Goal: Task Accomplishment & Management: Manage account settings

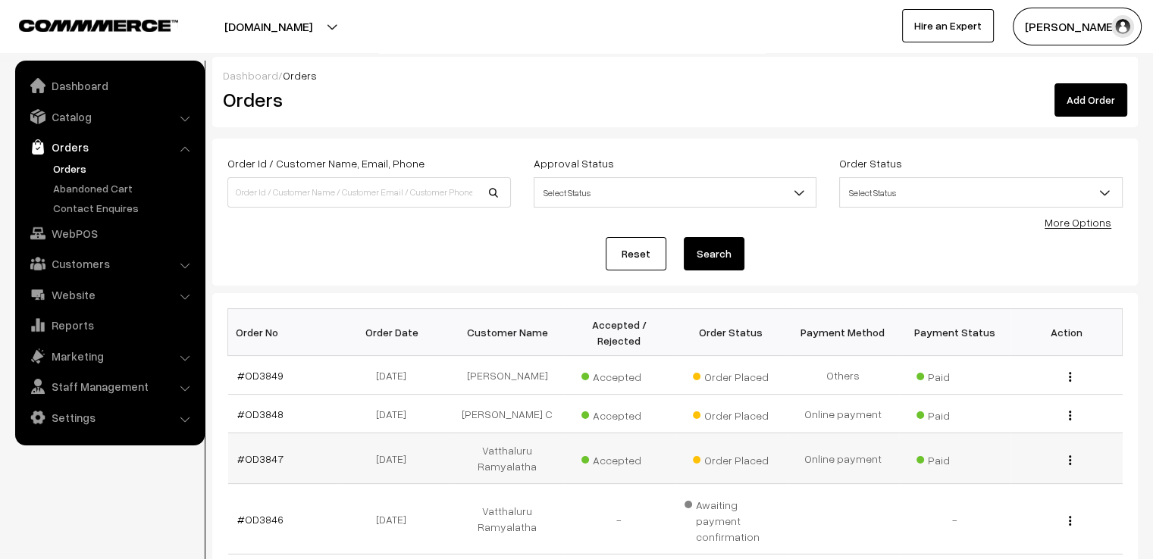
scroll to position [379, 0]
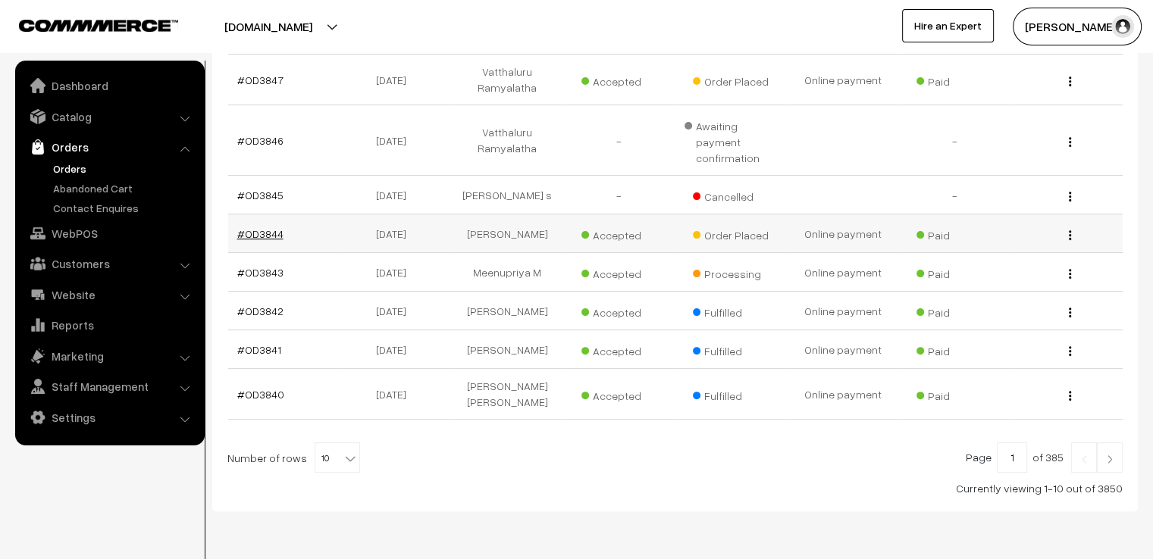
click at [262, 227] on link "#OD3844" at bounding box center [260, 233] width 46 height 13
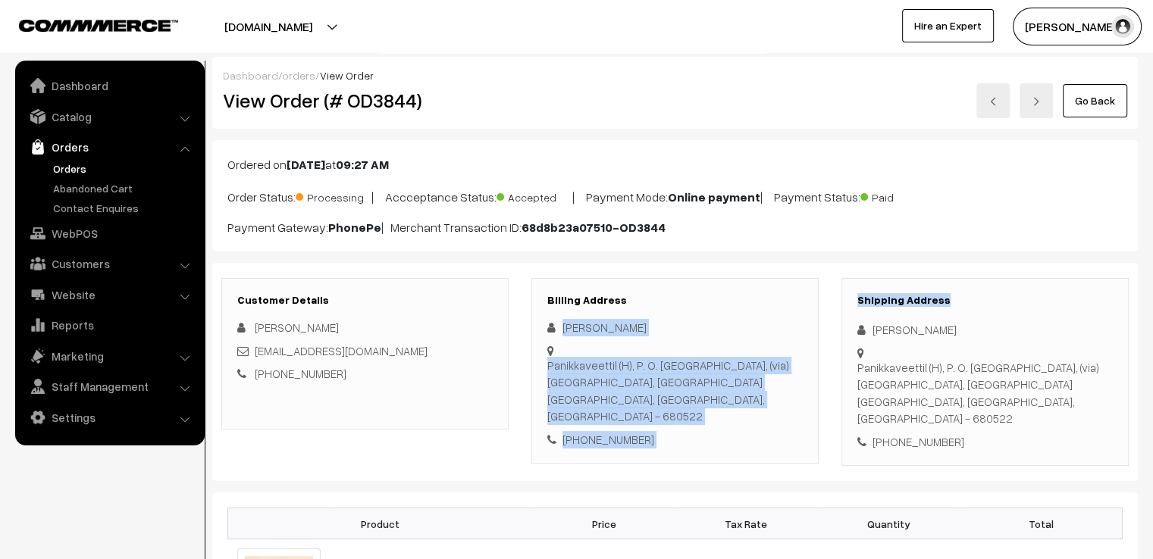
drag, startPoint x: 870, startPoint y: 316, endPoint x: 806, endPoint y: 271, distance: 78.8
click at [806, 271] on div "Customer Details Muna Muhammed munamuhammed03@gmail.com +91 9847478598 Billing …" at bounding box center [674, 372] width 925 height 219
click at [772, 279] on div "Billing Address Muna Muhammed Panikkaveettil (H), P. O. Chakkamkandam, (via) Pa…" at bounding box center [674, 371] width 287 height 186
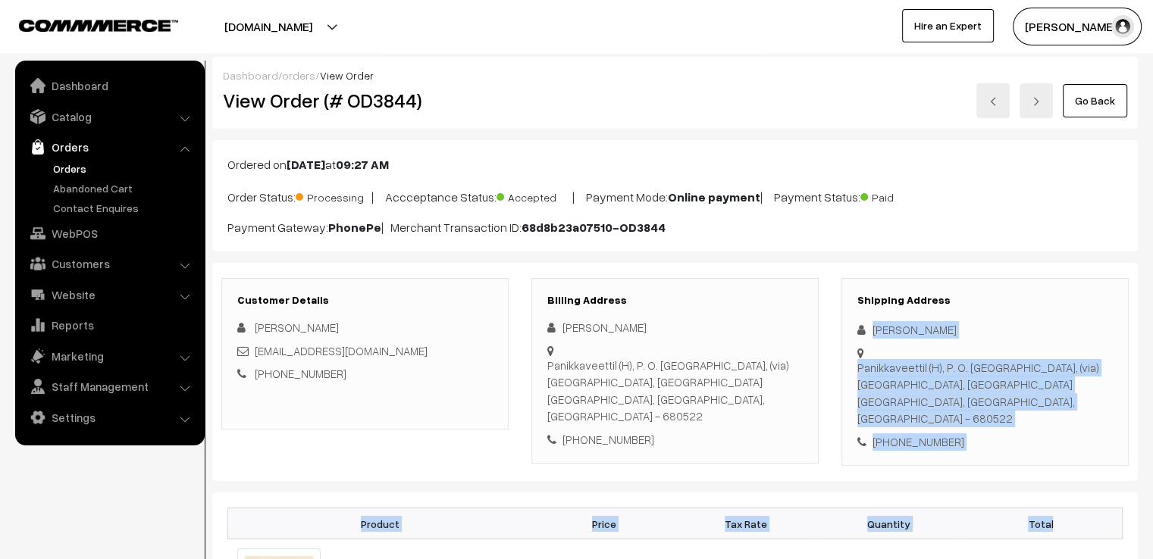
drag, startPoint x: 874, startPoint y: 324, endPoint x: 1059, endPoint y: 440, distance: 218.9
click at [1056, 434] on div "Shipping Address Muna Muhammed Panikkaveettil (H), P. O. Chakkamkandam, (via) P…" at bounding box center [984, 372] width 287 height 189
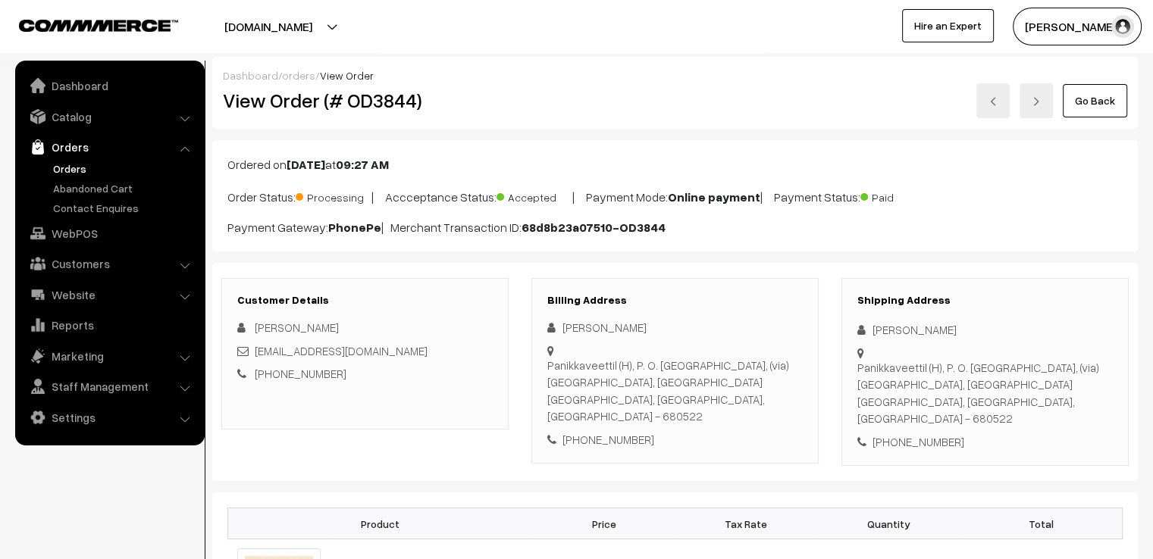
click at [1046, 275] on div "Customer Details Muna Muhammed munamuhammed03@gmail.com +91 9847478598 Billing …" at bounding box center [674, 372] width 925 height 219
click at [871, 323] on div "Muna Muhammed" at bounding box center [984, 329] width 255 height 17
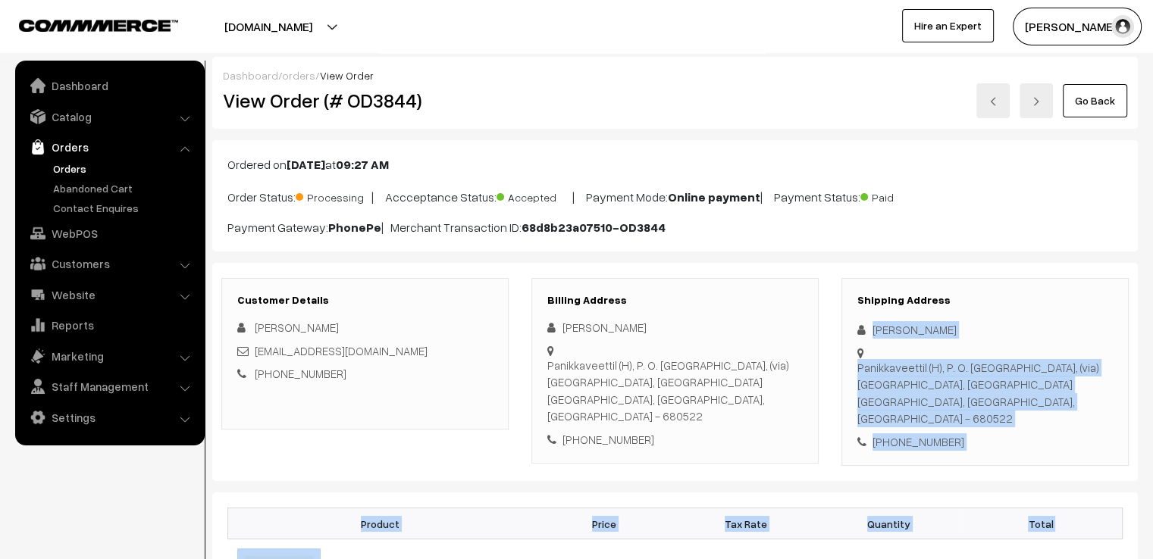
drag, startPoint x: 871, startPoint y: 323, endPoint x: 1044, endPoint y: 474, distance: 229.3
click at [1018, 409] on div "Panikkaveettil (H), P. O. Chakkamkandam, (via) Paluvai, Guruvayur Guruvayur, Ke…" at bounding box center [984, 393] width 255 height 68
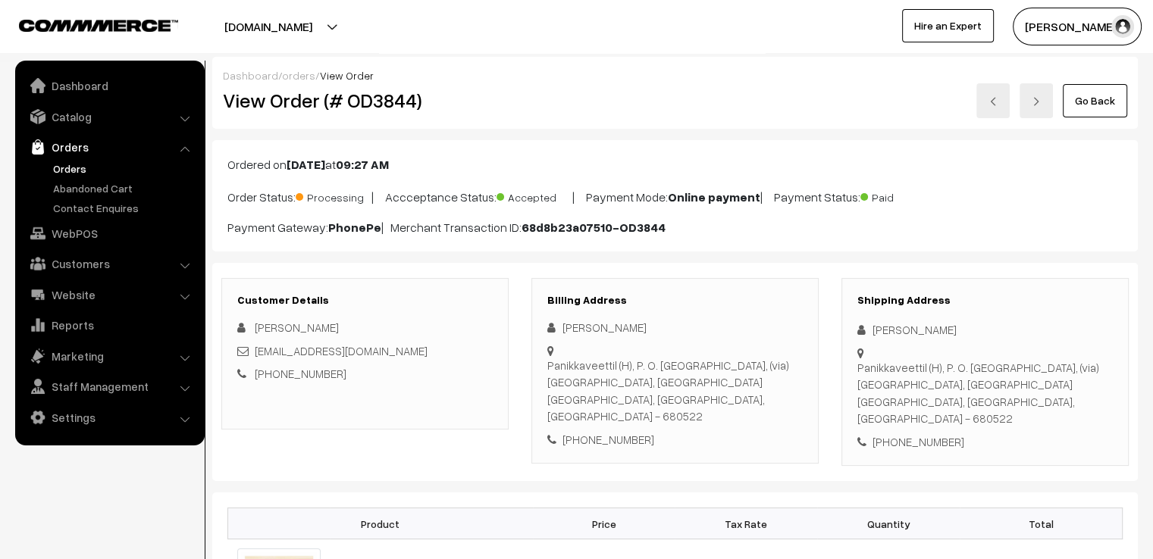
click at [869, 322] on div "Muna Muhammed" at bounding box center [984, 329] width 255 height 17
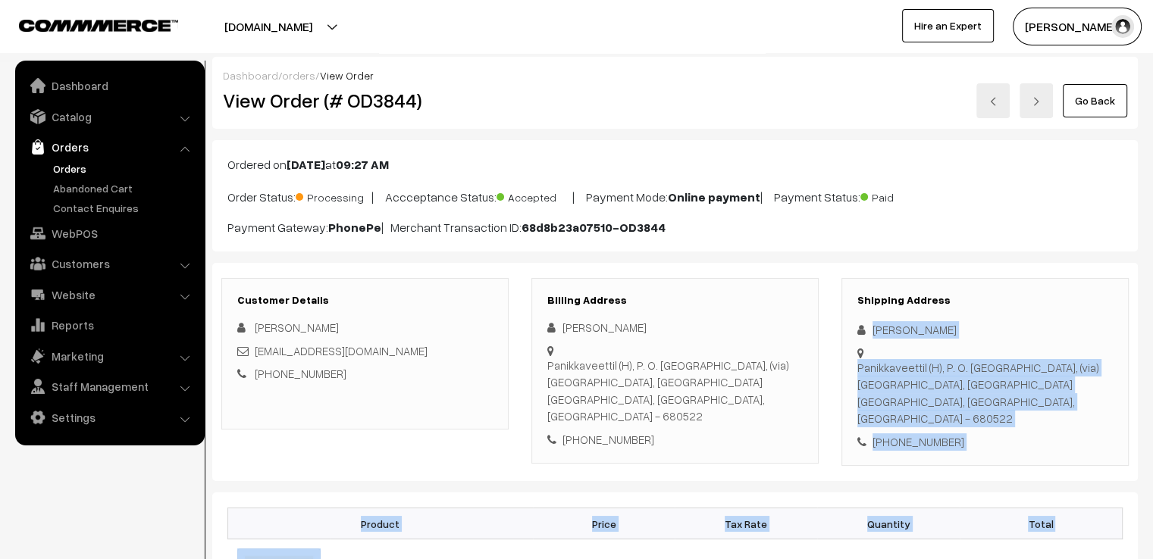
drag, startPoint x: 869, startPoint y: 322, endPoint x: 1047, endPoint y: 433, distance: 209.7
click at [1047, 455] on div "Customer Details Muna Muhammed munamuhammed03@gmail.com +91 9847478598 Billing …" at bounding box center [674, 372] width 925 height 219
click at [1047, 433] on div "+91 9847478598" at bounding box center [984, 441] width 255 height 17
drag, startPoint x: 871, startPoint y: 318, endPoint x: 1016, endPoint y: 449, distance: 196.4
click at [1016, 449] on div "Customer Details Muna Muhammed munamuhammed03@gmail.com +91 9847478598 Billing …" at bounding box center [674, 372] width 925 height 219
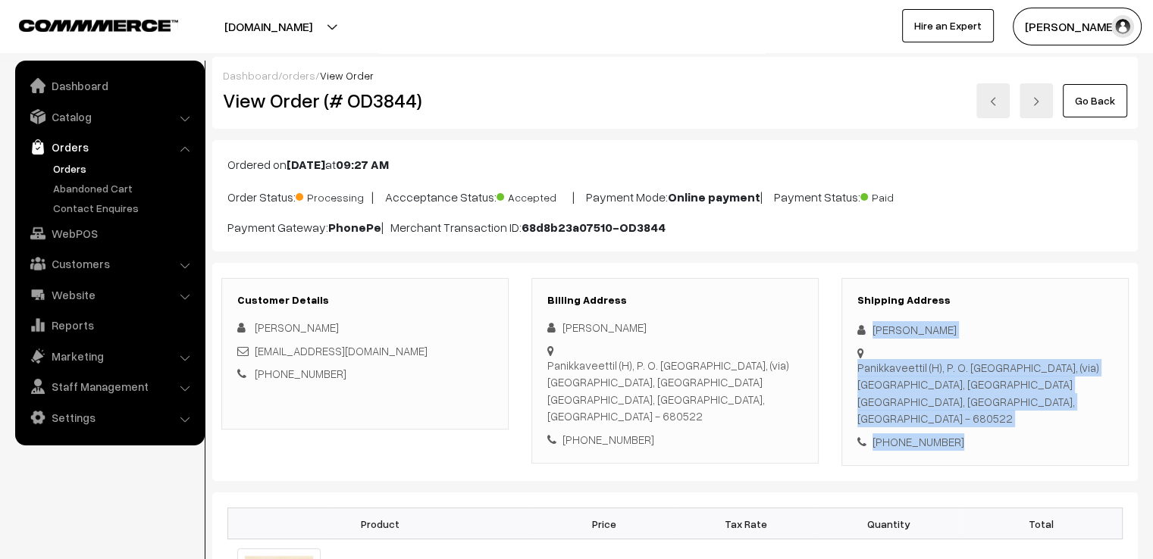
copy div "Muna Muhammed Panikkaveettil (H), P. O. Chakkamkandam, (via) Paluvai, Guruvayur…"
click at [1102, 95] on link "Go Back" at bounding box center [1094, 100] width 64 height 33
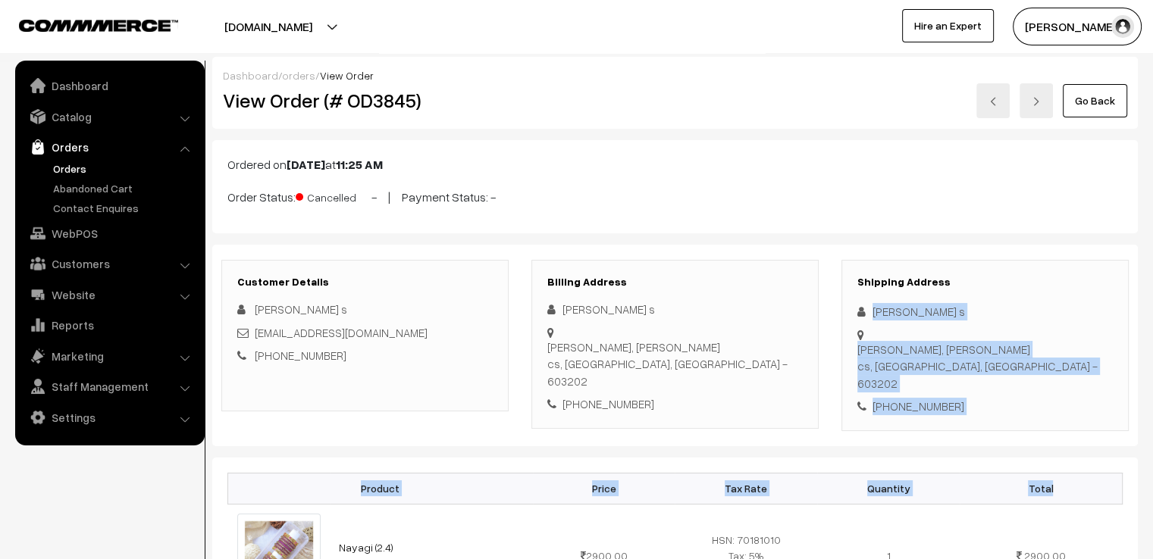
drag, startPoint x: 866, startPoint y: 299, endPoint x: 1073, endPoint y: 470, distance: 268.1
click at [1015, 398] on div "+91 9597143099" at bounding box center [984, 406] width 255 height 17
drag, startPoint x: 873, startPoint y: 305, endPoint x: 1053, endPoint y: 423, distance: 214.6
click at [1053, 423] on div "Customer Details siva s monox.ruban@gmail.com +91 9597143099 Billing Address si…" at bounding box center [674, 346] width 925 height 202
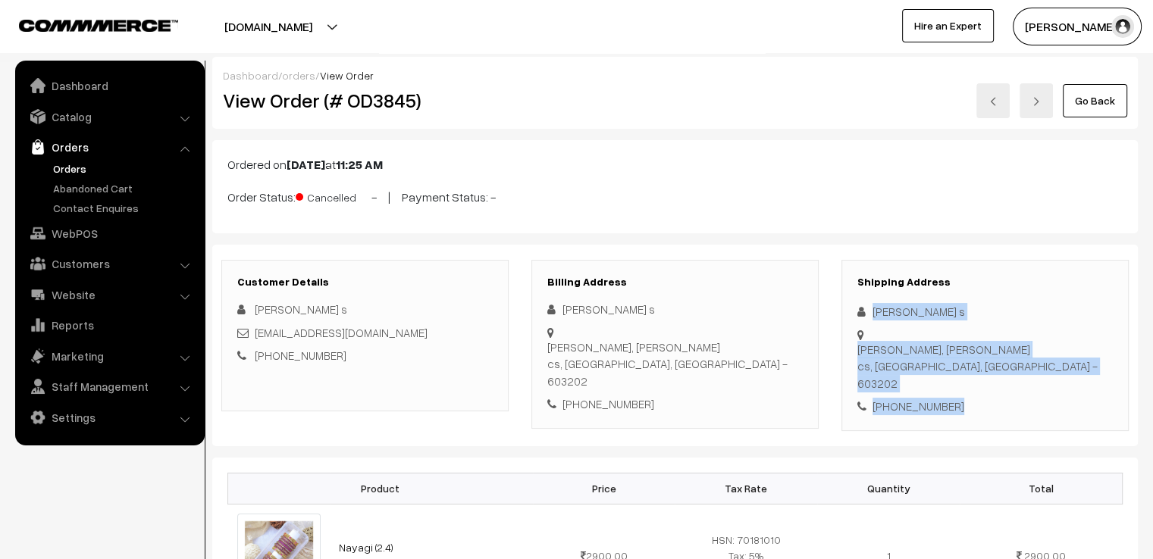
copy div "sivarooban s siva, rooban cs, Karnataka, India - 603202 +91 9597143099"
click at [1079, 86] on link "Go Back" at bounding box center [1094, 100] width 64 height 33
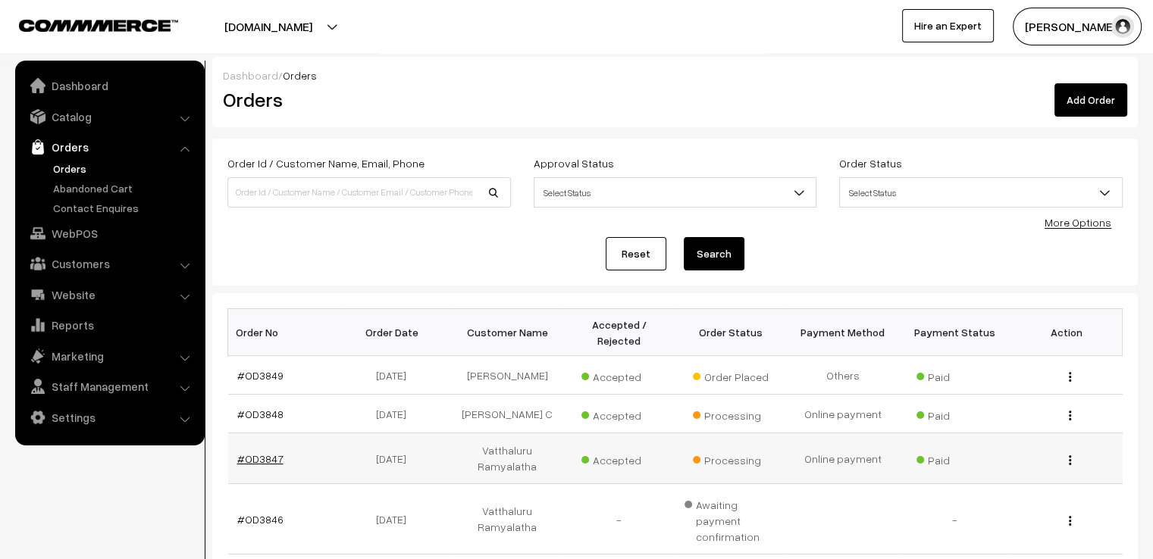
click at [252, 452] on link "#OD3847" at bounding box center [260, 458] width 46 height 13
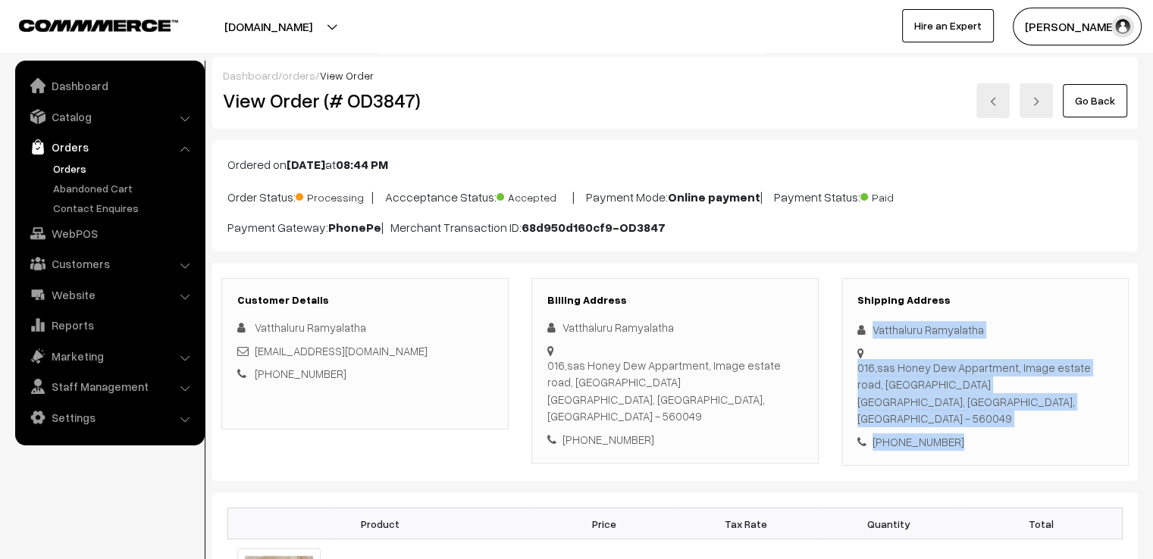
drag, startPoint x: 874, startPoint y: 323, endPoint x: 1044, endPoint y: 485, distance: 234.8
click at [1009, 433] on div "+91 9963759502" at bounding box center [984, 441] width 255 height 17
drag, startPoint x: 880, startPoint y: 337, endPoint x: 1012, endPoint y: 450, distance: 173.6
click at [1012, 450] on div "Customer Details Vatthaluru Ramyalatha ramyalatha0698@gmail.com +91 9963758502 …" at bounding box center [674, 372] width 925 height 219
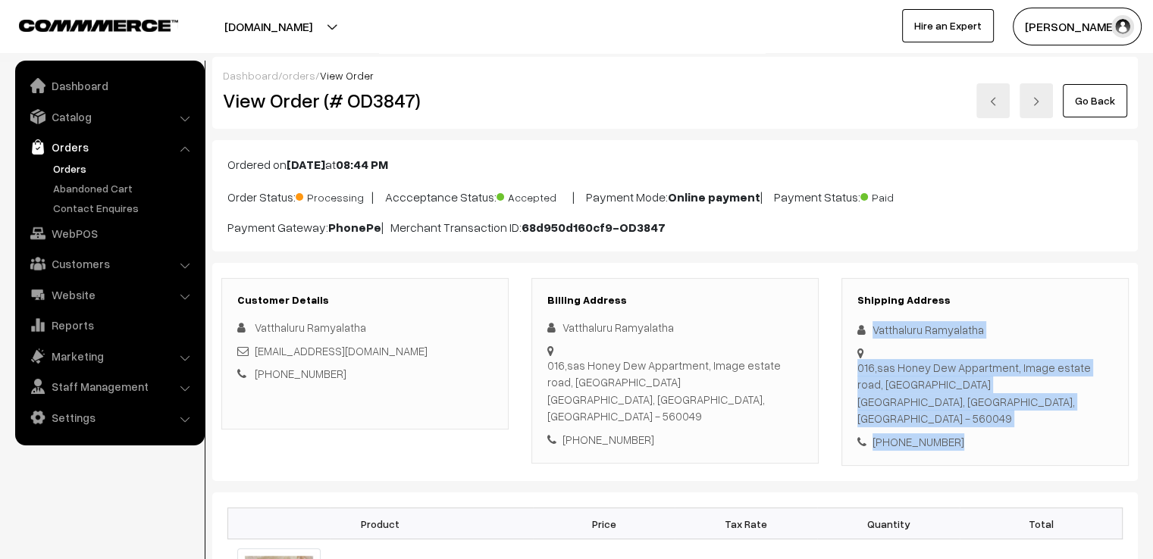
click at [1109, 100] on link "Go Back" at bounding box center [1094, 100] width 64 height 33
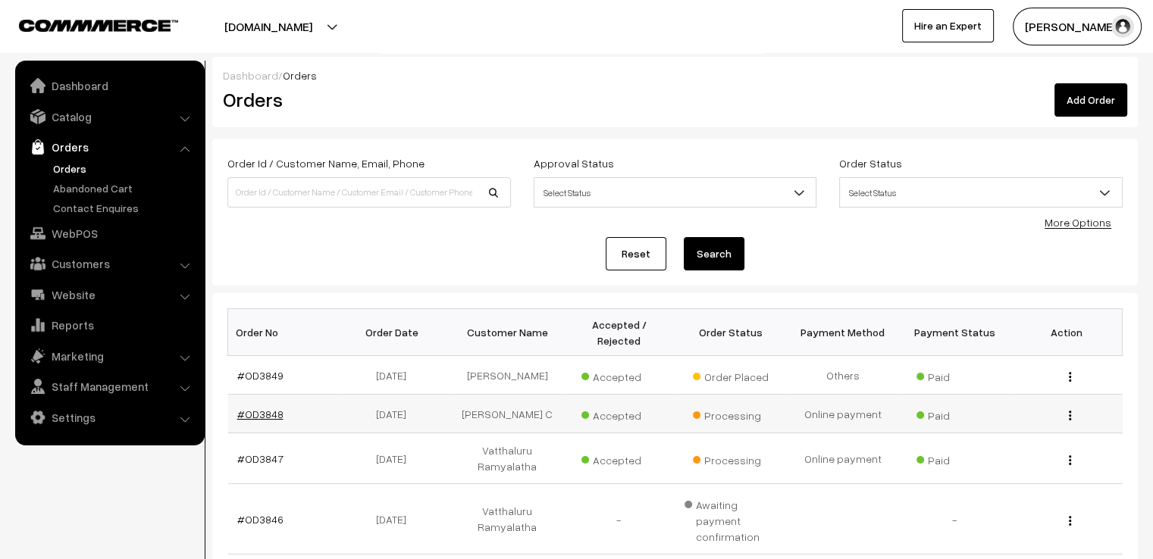
click at [258, 408] on link "#OD3848" at bounding box center [260, 414] width 46 height 13
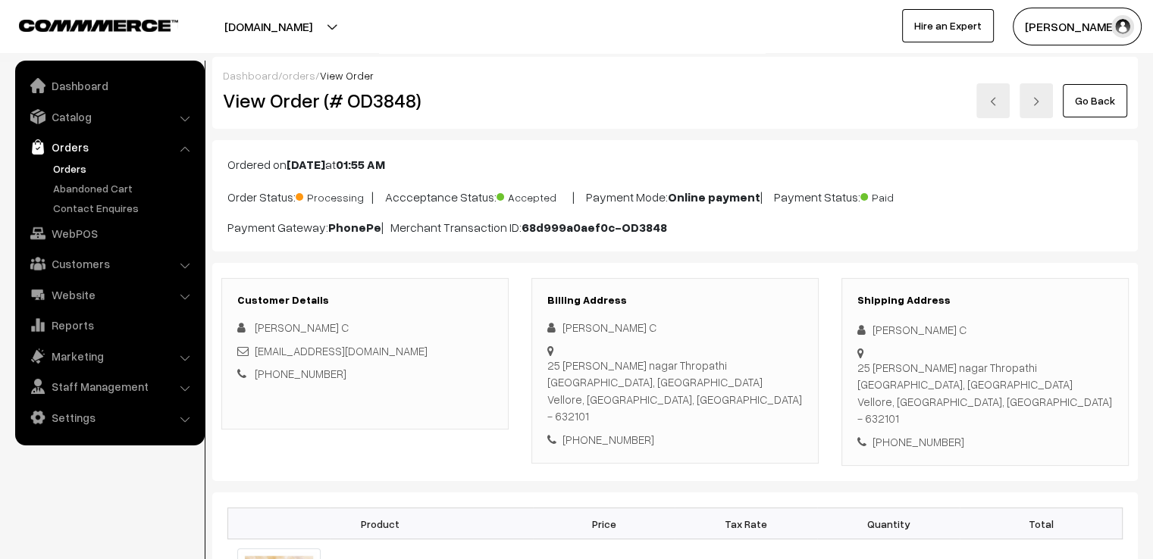
click at [866, 324] on div "Santhalakshmi C" at bounding box center [984, 329] width 255 height 17
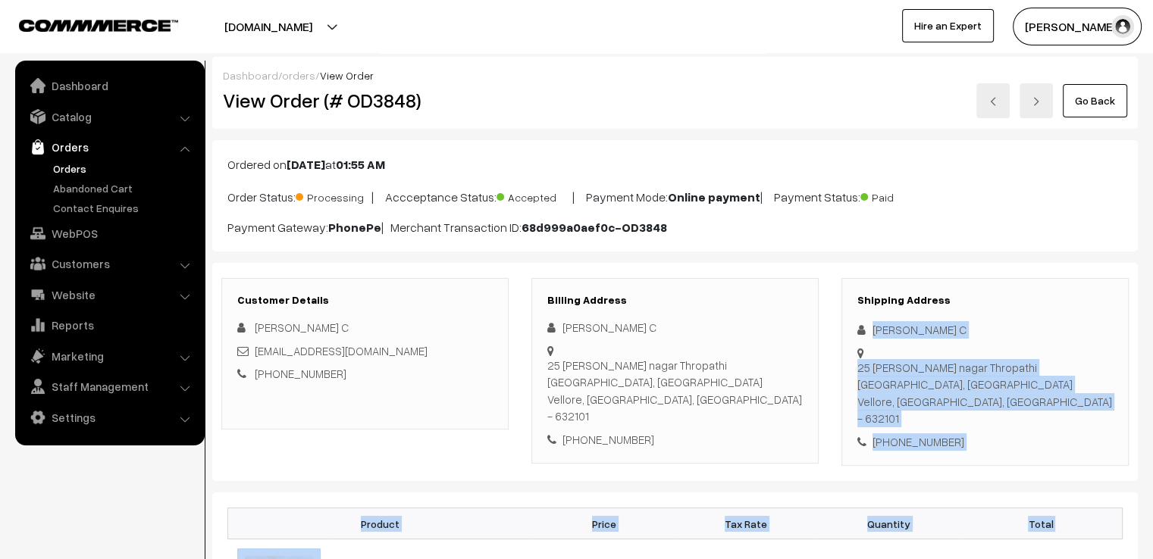
drag, startPoint x: 867, startPoint y: 325, endPoint x: 1070, endPoint y: 465, distance: 246.8
click at [1051, 433] on div "+91 9626970106" at bounding box center [984, 441] width 255 height 17
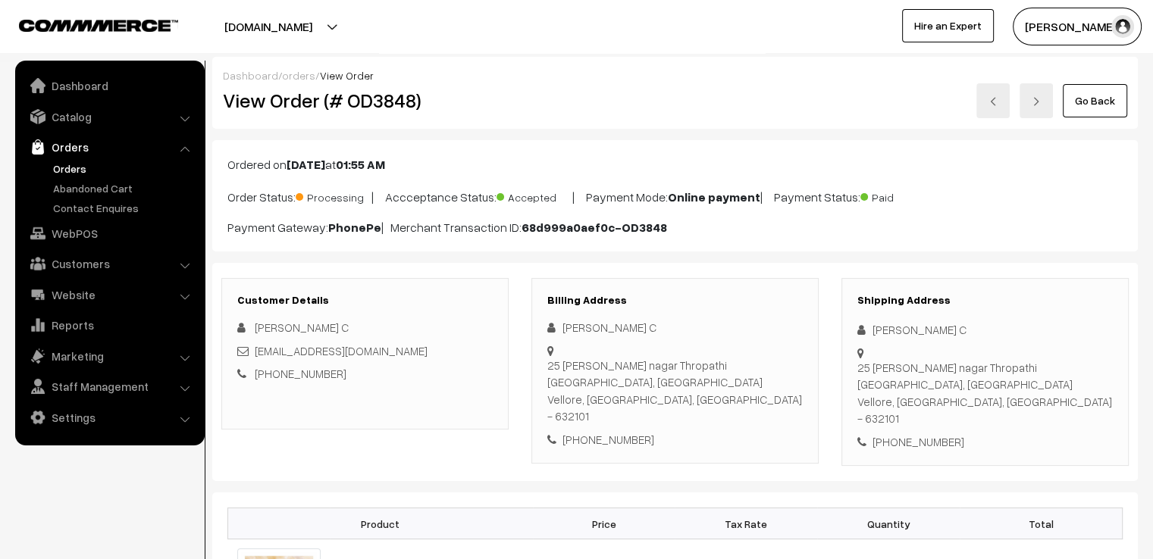
click at [868, 330] on icon at bounding box center [864, 329] width 15 height 11
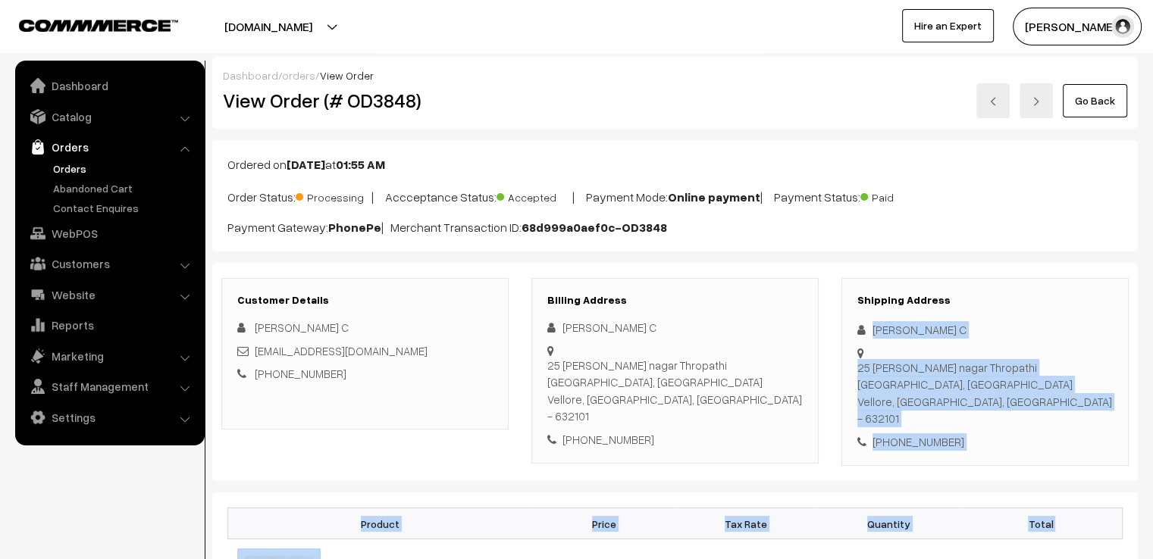
drag, startPoint x: 868, startPoint y: 330, endPoint x: 1015, endPoint y: 448, distance: 188.2
click at [1015, 458] on div "Customer Details Santhalakshmi C Supriya8264@gmail.com +91 9626970106 Billing A…" at bounding box center [674, 372] width 925 height 219
click at [1009, 433] on div "+91 9626970106" at bounding box center [984, 441] width 255 height 17
drag, startPoint x: 862, startPoint y: 317, endPoint x: 1055, endPoint y: 427, distance: 222.3
click at [1055, 427] on div "Shipping Address Santhalakshmi C 25 Nava sakthi nagar Thropathi amman kovil str…" at bounding box center [984, 372] width 287 height 189
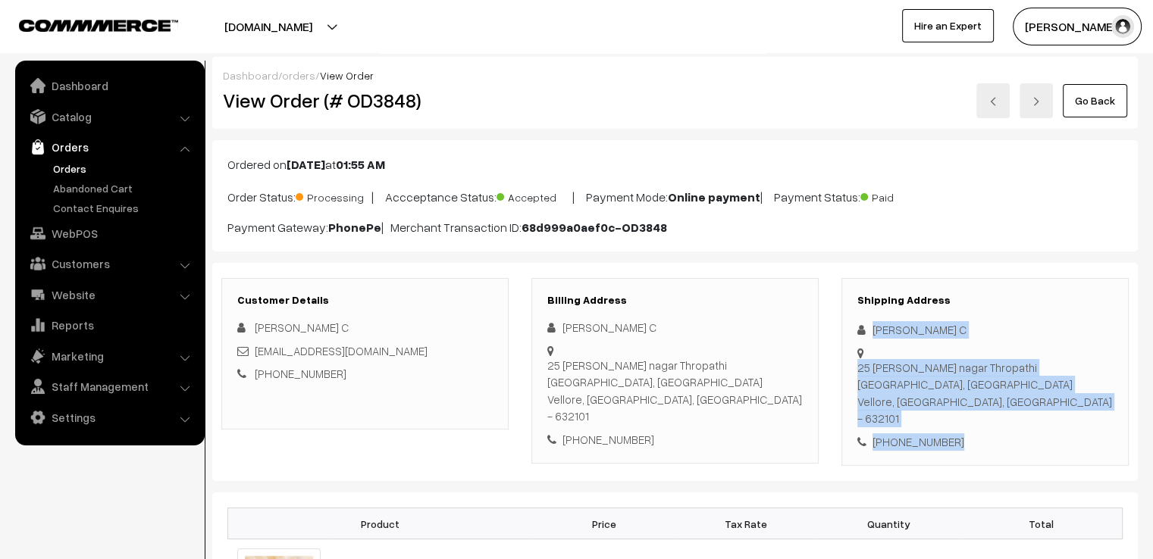
copy div "Santhalakshmi C 25 Nava sakthi nagar Thropathi amman kovil street, Anaicut Vell…"
click at [1075, 100] on link "Go Back" at bounding box center [1094, 100] width 64 height 33
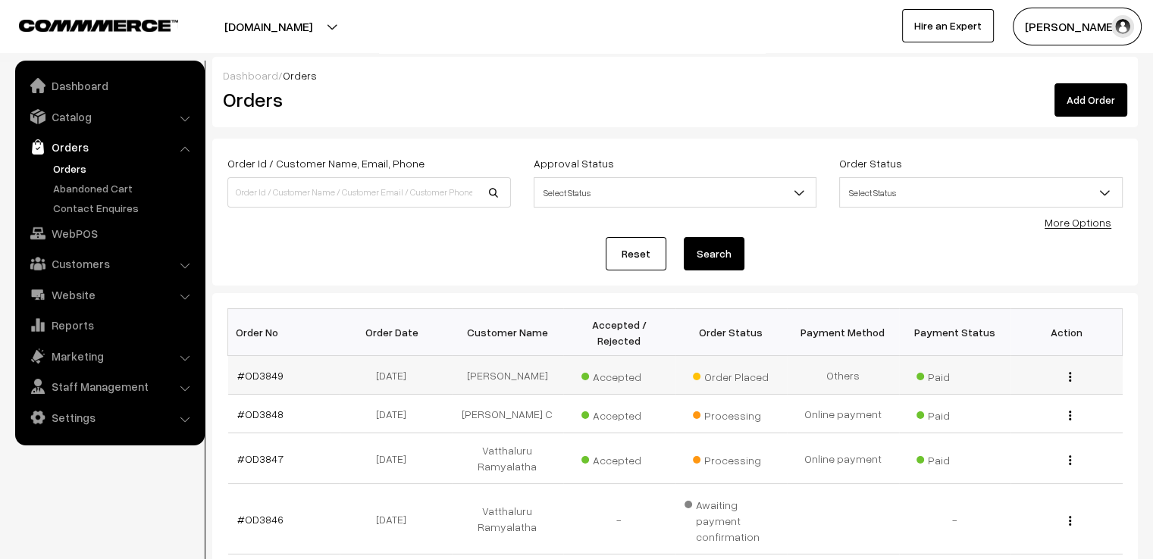
click at [269, 356] on td "#OD3849" at bounding box center [284, 375] width 112 height 39
click at [270, 356] on td "#OD3849" at bounding box center [284, 375] width 112 height 39
click at [273, 369] on link "#OD3849" at bounding box center [260, 375] width 46 height 13
click at [283, 363] on td "#OD3849" at bounding box center [284, 375] width 112 height 39
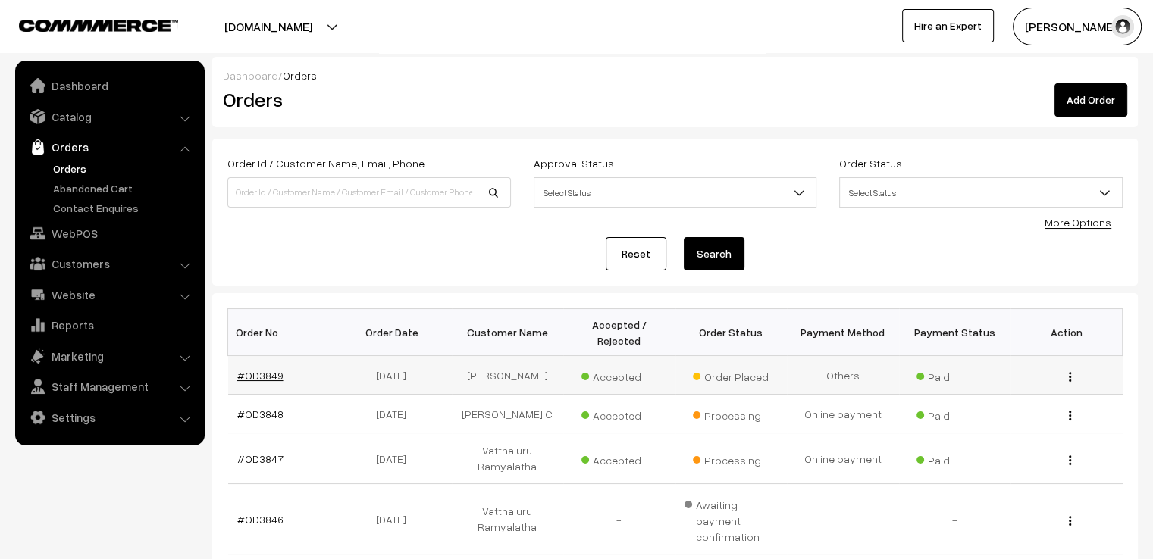
click at [253, 369] on link "#OD3849" at bounding box center [260, 375] width 46 height 13
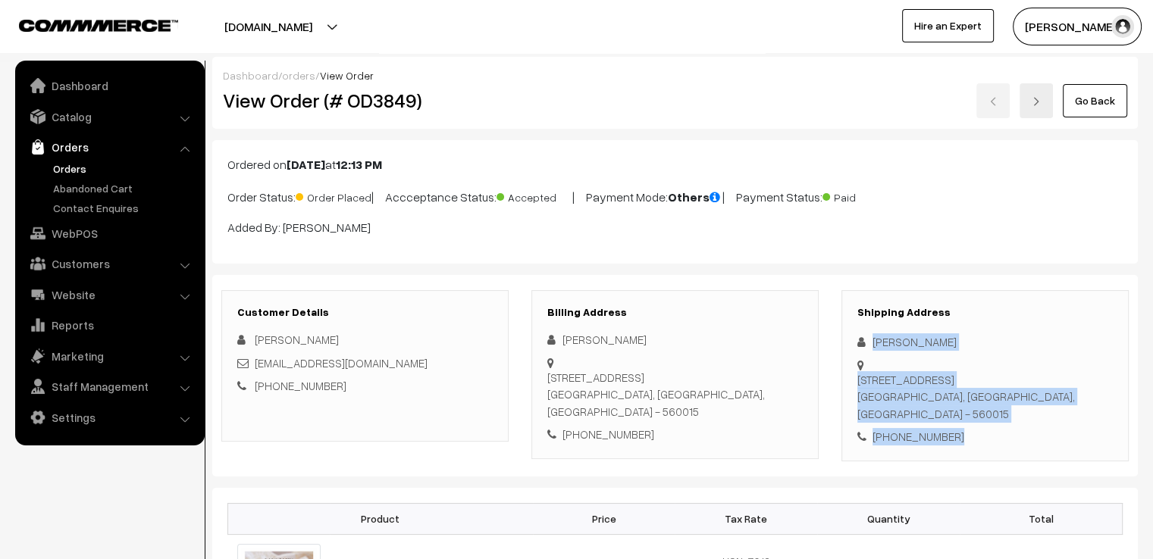
drag, startPoint x: 870, startPoint y: 337, endPoint x: 1065, endPoint y: 446, distance: 223.9
click at [1046, 440] on div "Shipping Address Shweta [PERSON_NAME] [STREET_ADDRESS] [PHONE_NUMBER]" at bounding box center [984, 375] width 287 height 171
copy div "[STREET_ADDRESS][PERSON_NAME] [PHONE_NUMBER]"
